Goal: Find contact information: Find contact information

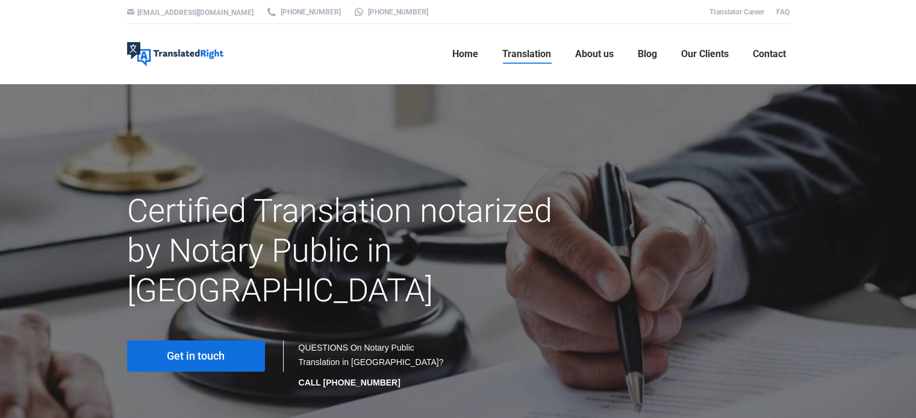
click at [216, 350] on span "Get in touch" at bounding box center [196, 356] width 58 height 12
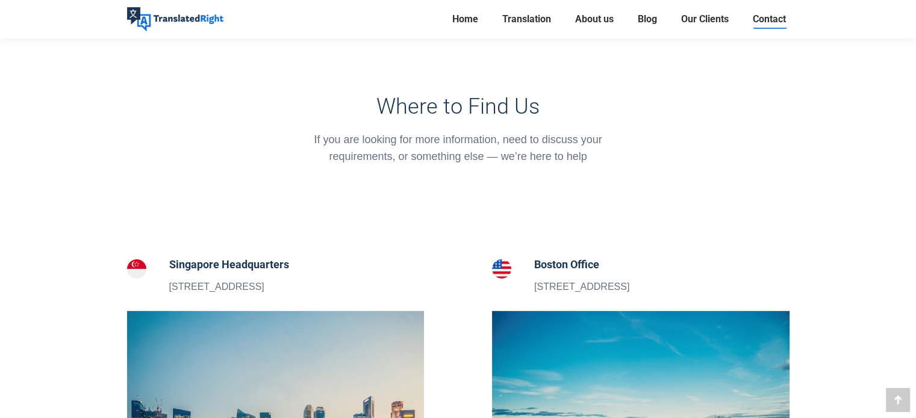
scroll to position [181, 0]
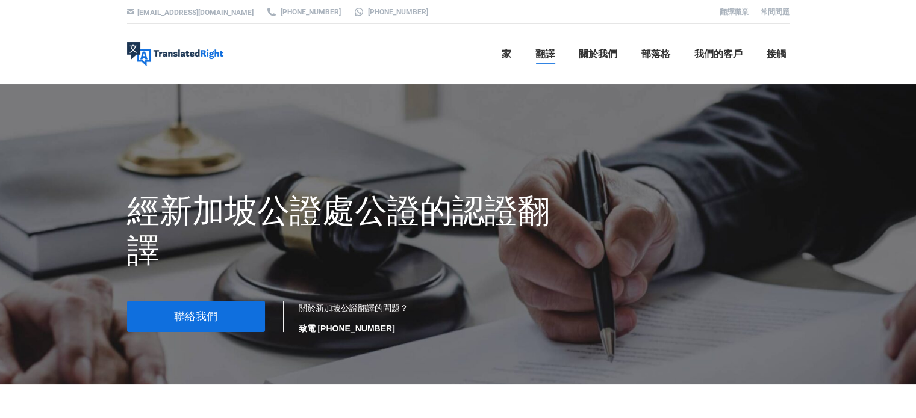
drag, startPoint x: 436, startPoint y: 62, endPoint x: 472, endPoint y: 53, distance: 36.6
click at [436, 62] on ul "家 翻譯 翻譯服務 網站翻譯 校對 轉錄 本土化 桌面出版 語言翻譯 文件翻譯服務 ICA翻譯服務 新加坡公證翻譯 關於我們 部落格 我們的客戶 接觸" at bounding box center [507, 54] width 563 height 60
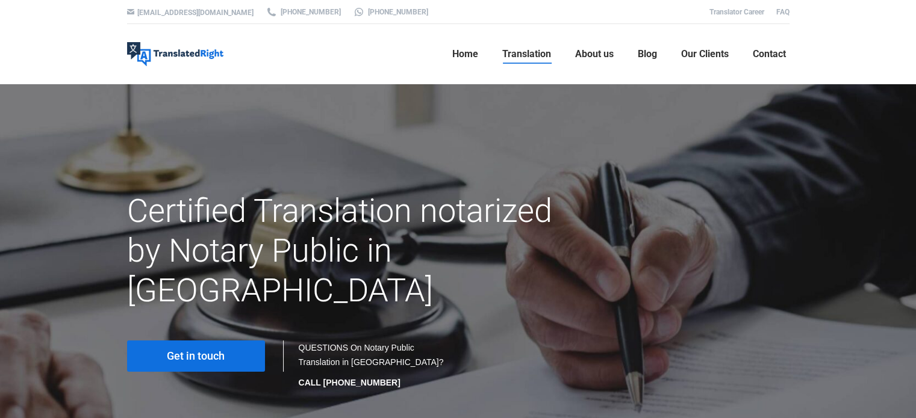
drag, startPoint x: 385, startPoint y: 46, endPoint x: 383, endPoint y: 76, distance: 30.8
click at [385, 46] on ul "Home Translation Translation Services Website Translation Proofreading Transcri…" at bounding box center [507, 54] width 563 height 60
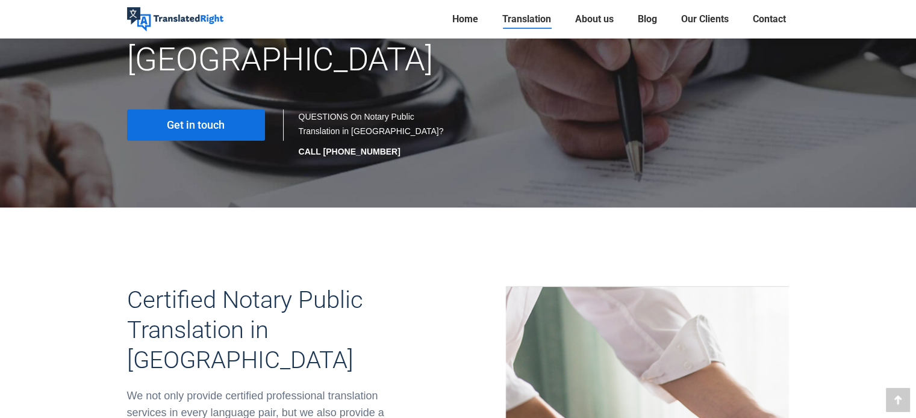
scroll to position [181, 0]
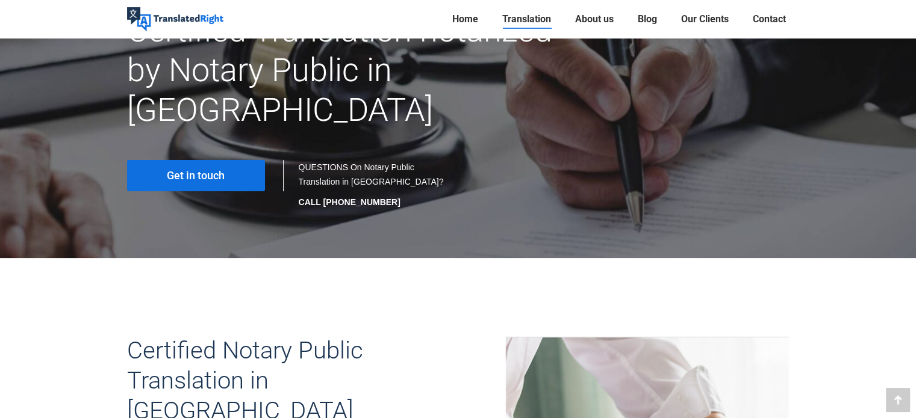
click at [229, 160] on link "Get in touch" at bounding box center [196, 175] width 138 height 31
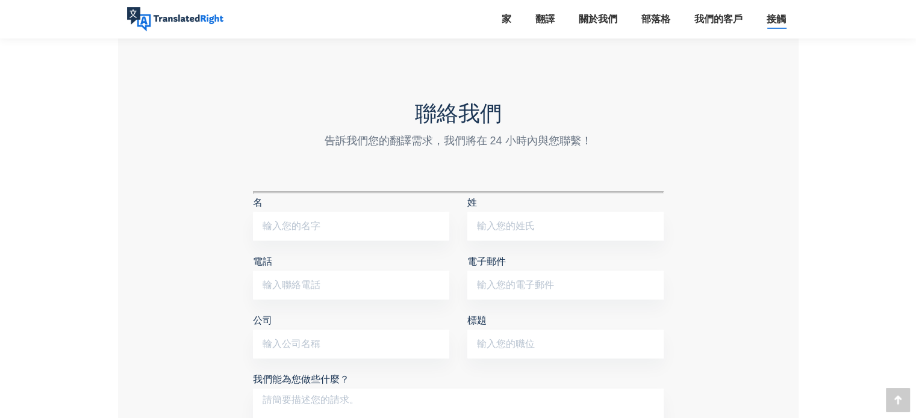
scroll to position [1023, 0]
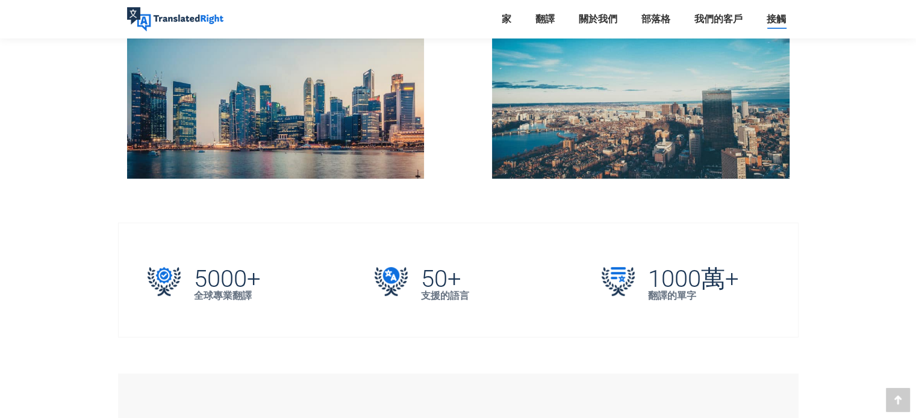
scroll to position [602, 0]
click at [715, 11] on link "我們的客戶" at bounding box center [717, 19] width 55 height 17
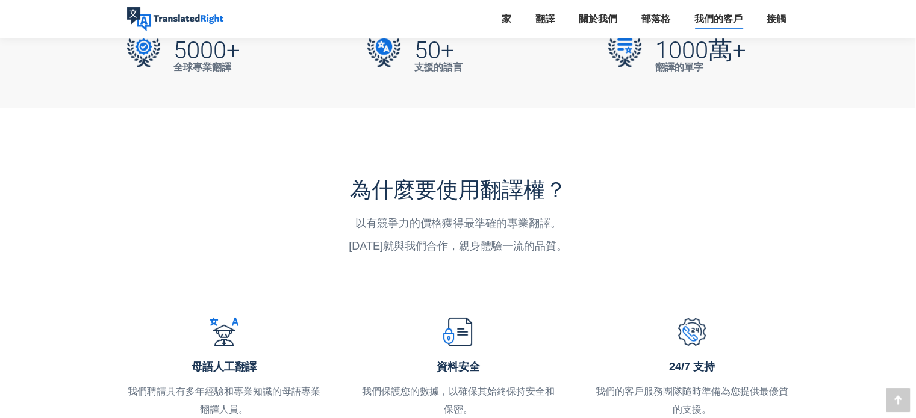
scroll to position [3431, 0]
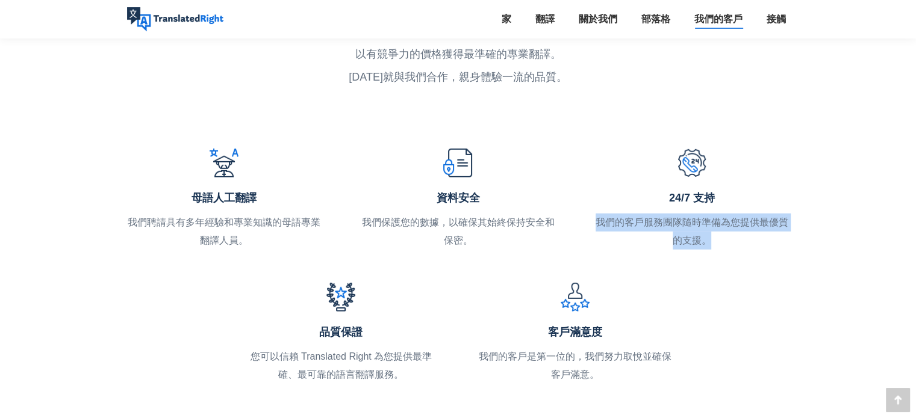
drag, startPoint x: 597, startPoint y: 209, endPoint x: 724, endPoint y: 228, distance: 127.8
click at [727, 227] on div "我們的客戶服務團隊隨時準備為您提供最優質的支援。" at bounding box center [691, 232] width 194 height 36
click at [718, 229] on div "我們的客戶服務團隊隨時準備為您提供最優質的支援。" at bounding box center [691, 232] width 194 height 36
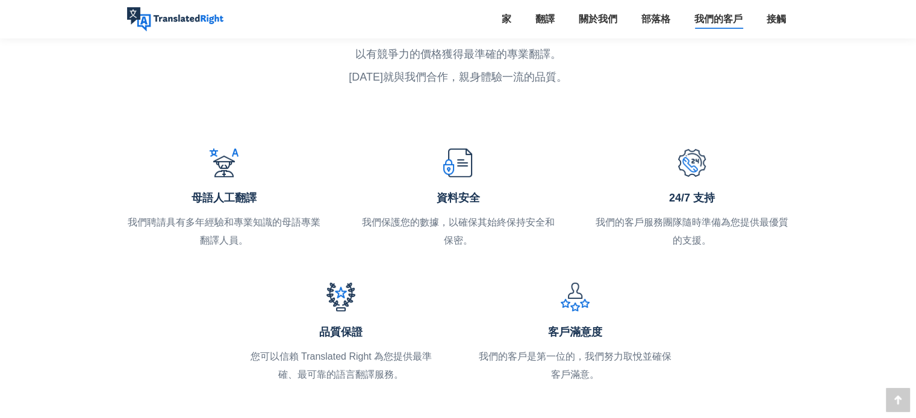
click at [706, 29] on li "我們的客戶" at bounding box center [718, 19] width 72 height 39
click at [715, 20] on font "我們的客戶" at bounding box center [718, 18] width 48 height 11
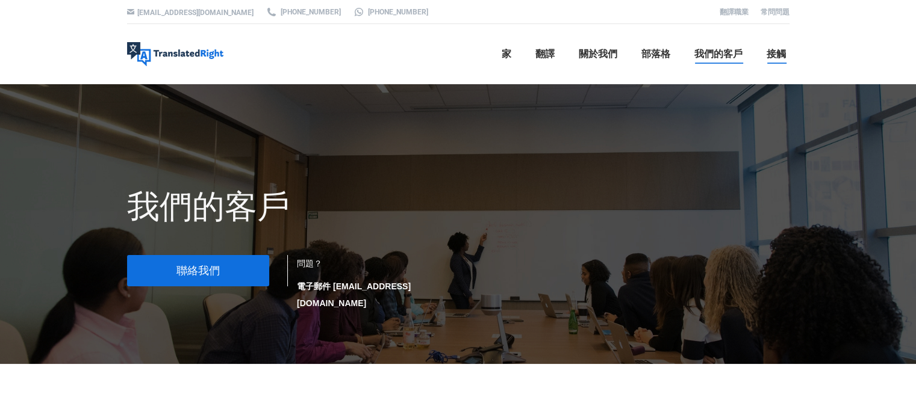
click at [764, 44] on link "接觸" at bounding box center [776, 54] width 26 height 39
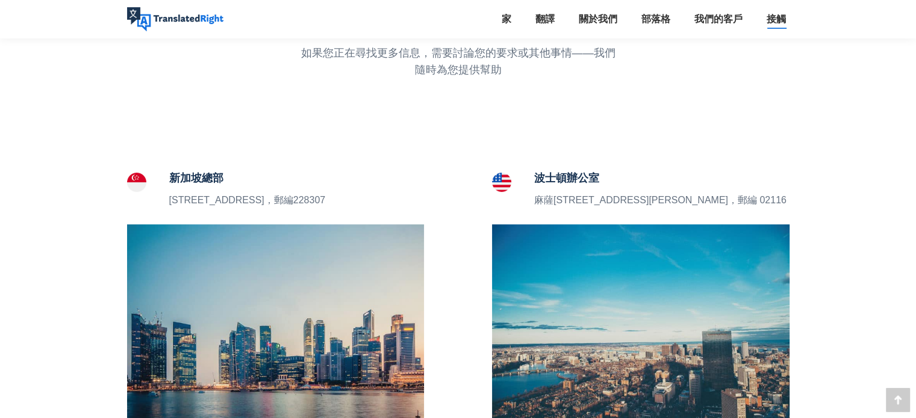
click at [199, 183] on font "新加坡總部" at bounding box center [196, 178] width 54 height 13
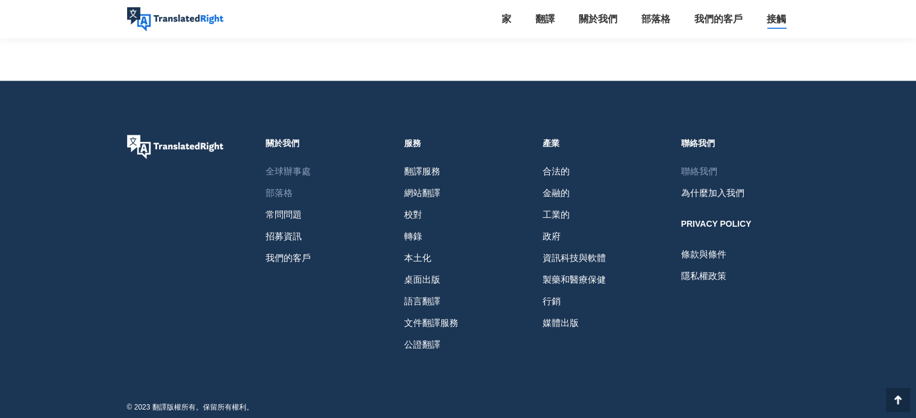
scroll to position [1893, 0]
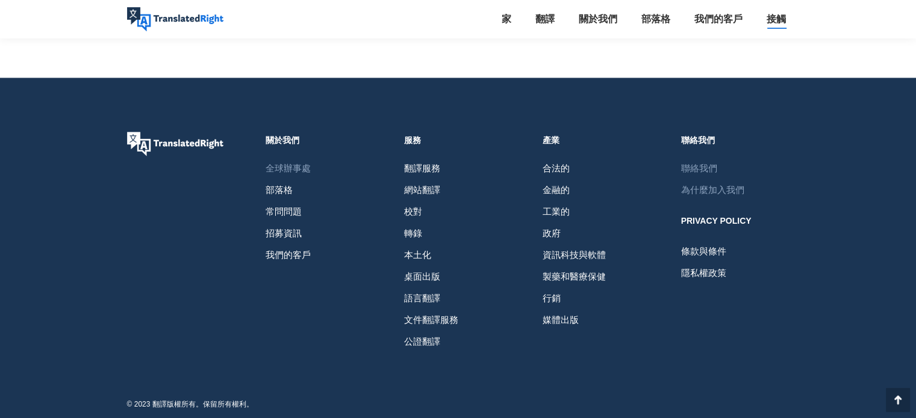
click at [708, 187] on font "為什麼加入我們" at bounding box center [712, 190] width 63 height 10
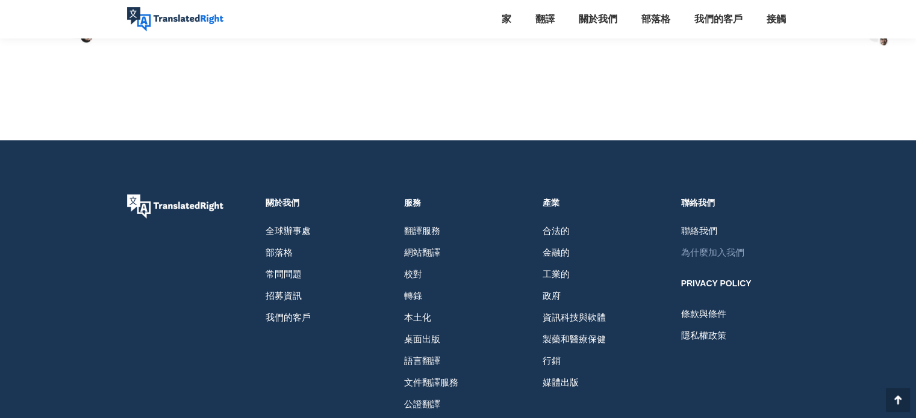
scroll to position [1182, 0]
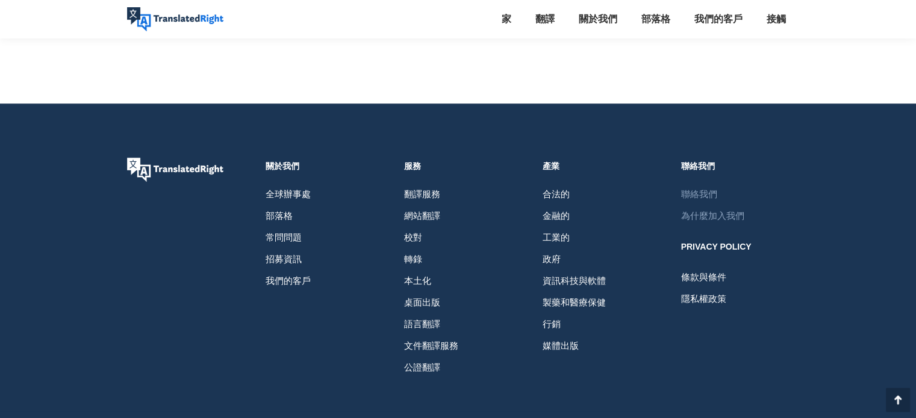
click at [701, 189] on font "聯絡我們" at bounding box center [699, 194] width 36 height 10
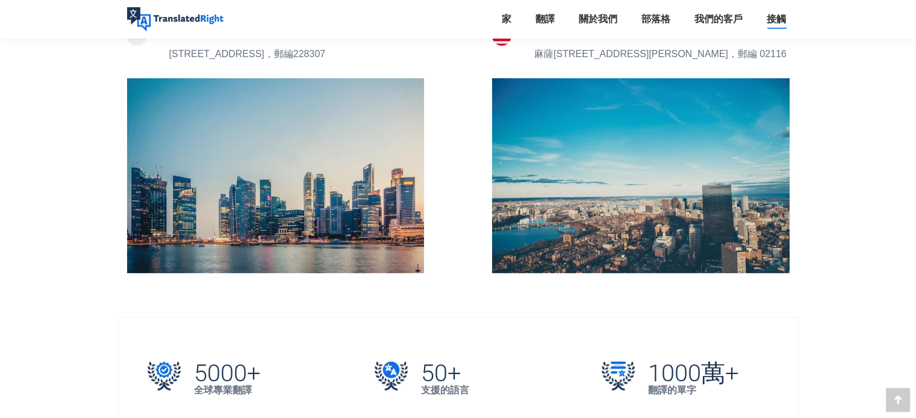
scroll to position [602, 0]
